Goal: Transaction & Acquisition: Download file/media

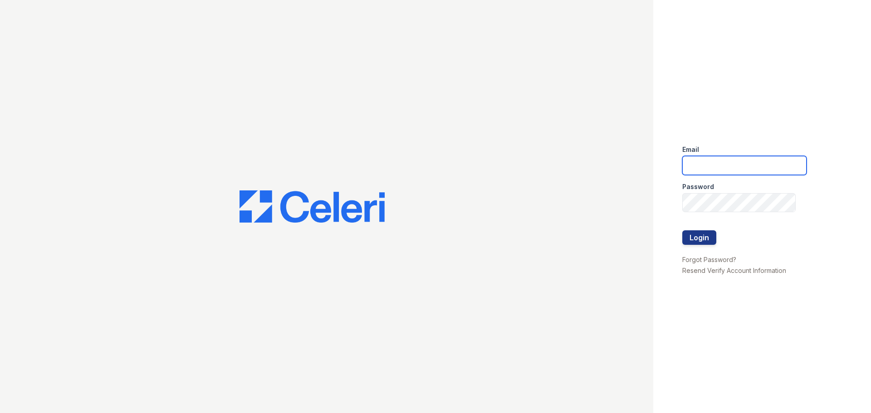
click at [726, 160] on input "email" at bounding box center [744, 165] width 124 height 19
type input "treepoint1@cafmanagement.com"
click at [701, 236] on button "Login" at bounding box center [699, 237] width 34 height 15
click at [732, 172] on input "email" at bounding box center [744, 165] width 124 height 19
type input "[EMAIL_ADDRESS][DOMAIN_NAME]"
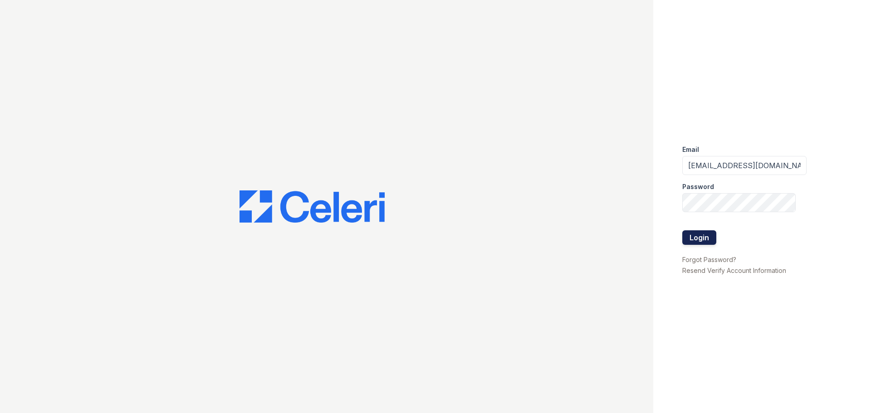
click at [709, 240] on button "Login" at bounding box center [699, 237] width 34 height 15
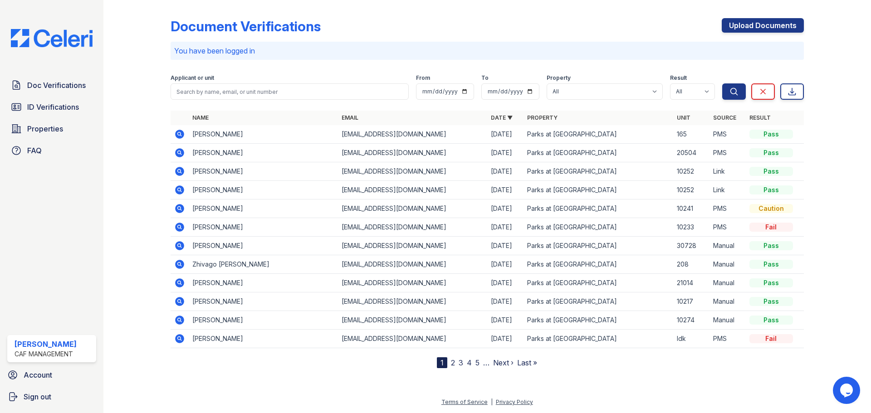
click at [179, 150] on icon at bounding box center [179, 152] width 9 height 9
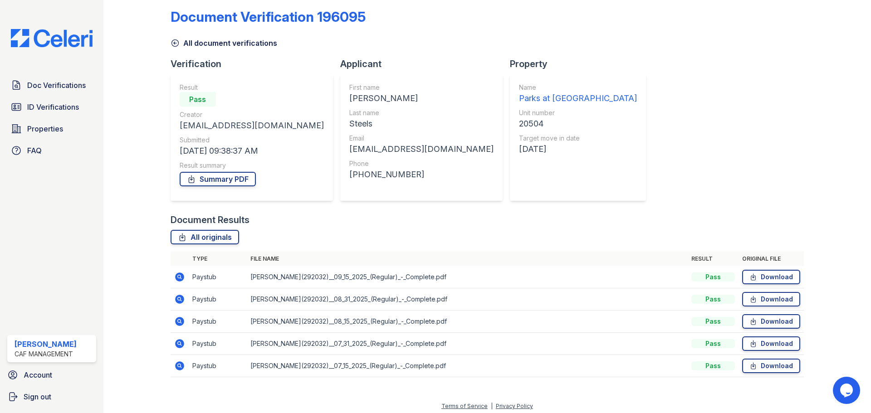
scroll to position [14, 0]
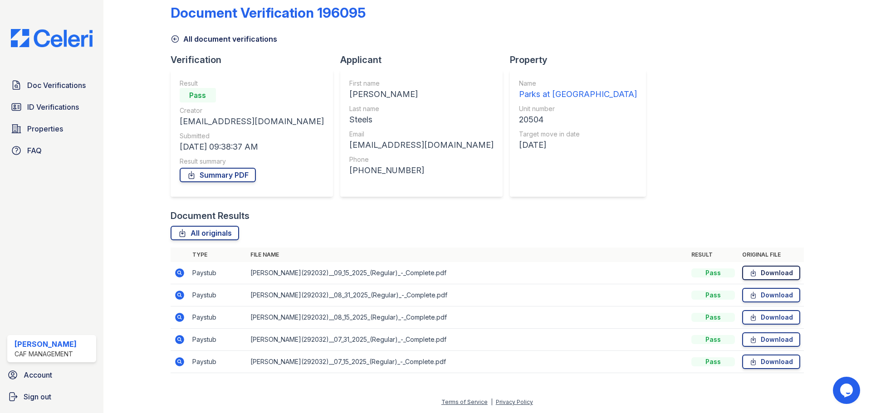
click at [779, 280] on link "Download" at bounding box center [771, 273] width 58 height 15
click at [773, 292] on link "Download" at bounding box center [771, 295] width 58 height 15
click at [773, 317] on link "Download" at bounding box center [771, 317] width 58 height 15
click at [773, 342] on link "Download" at bounding box center [771, 339] width 58 height 15
click at [775, 359] on link "Download" at bounding box center [771, 362] width 58 height 15
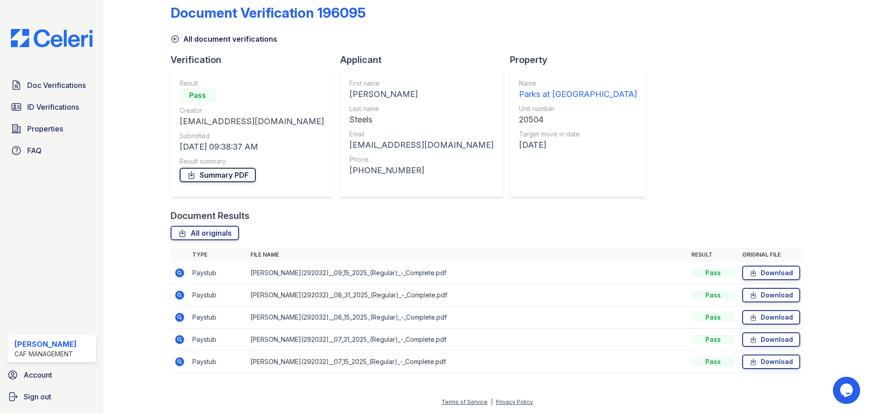
click at [227, 175] on link "Summary PDF" at bounding box center [218, 175] width 76 height 15
